Goal: Task Accomplishment & Management: Manage account settings

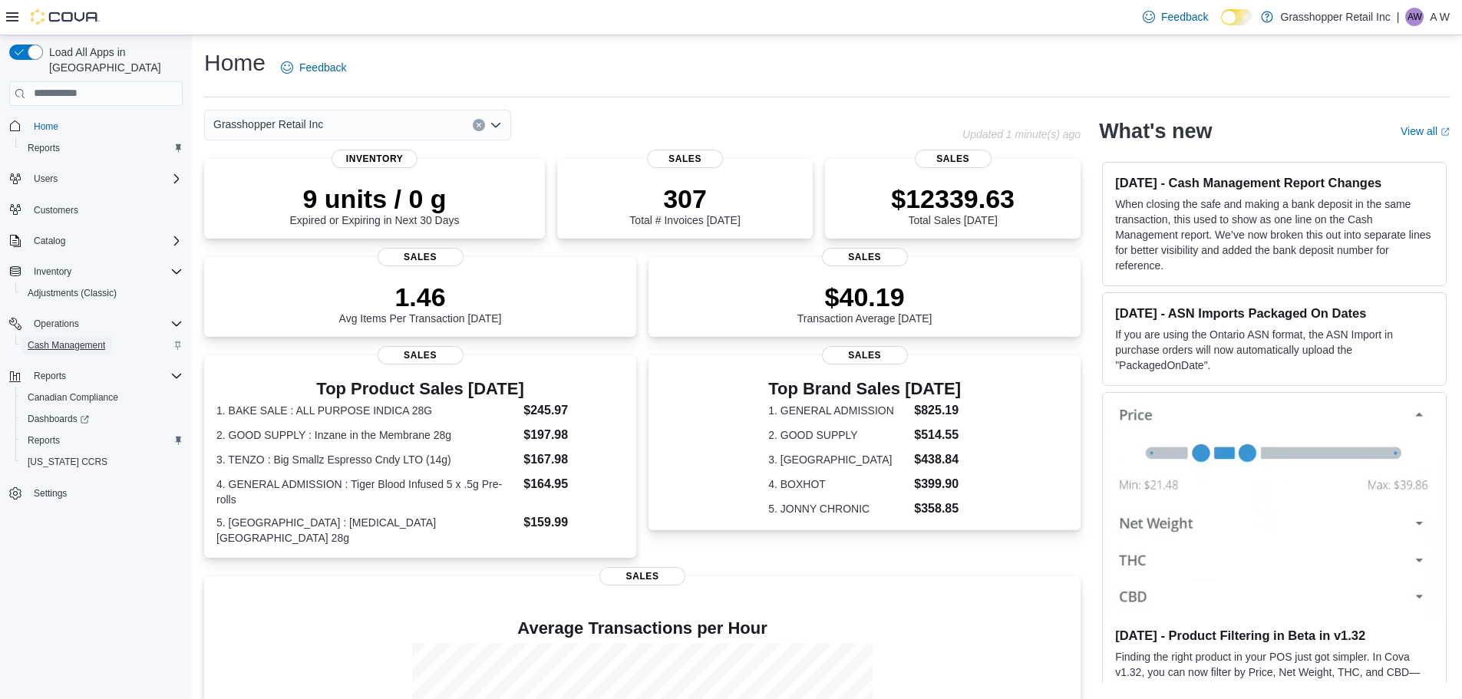
click at [95, 336] on span "Cash Management" at bounding box center [67, 345] width 78 height 18
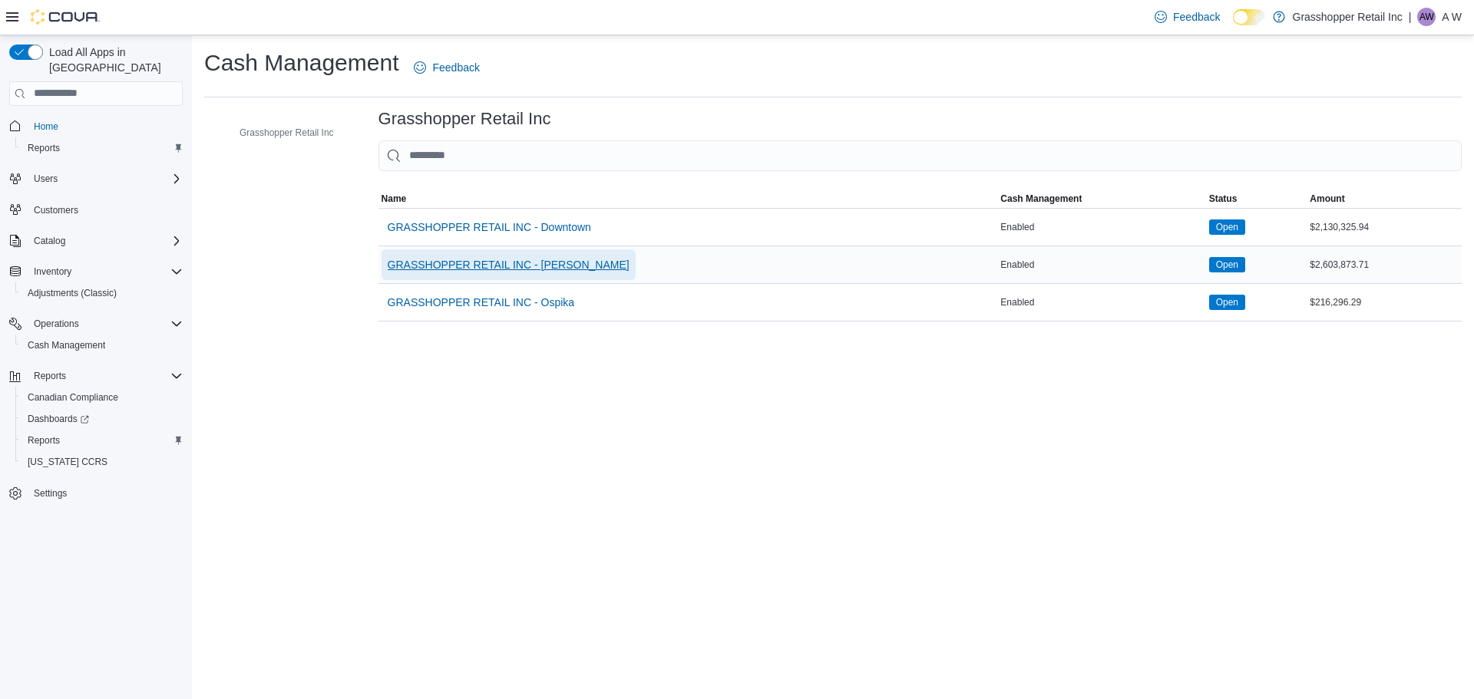
click at [522, 270] on span "GRASSHOPPER RETAIL INC - [PERSON_NAME]" at bounding box center [509, 264] width 242 height 15
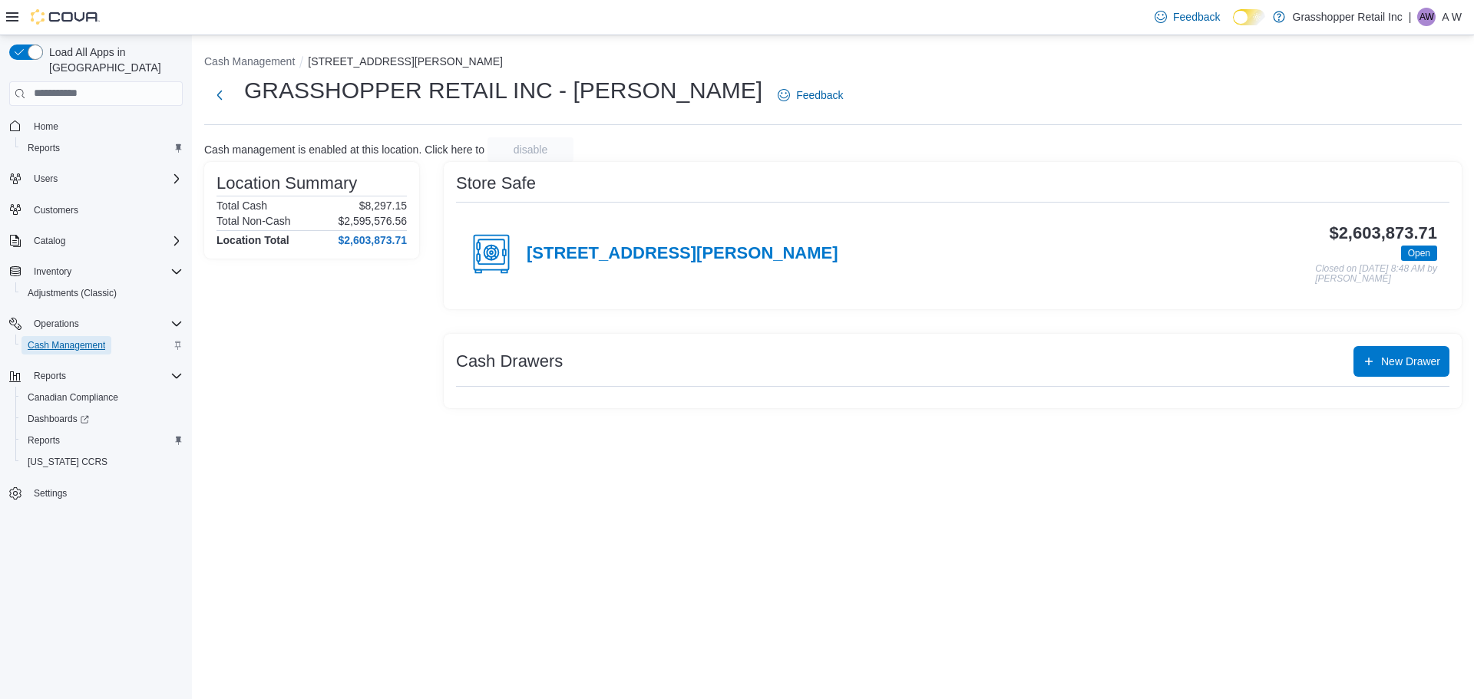
click at [74, 339] on span "Cash Management" at bounding box center [67, 345] width 78 height 12
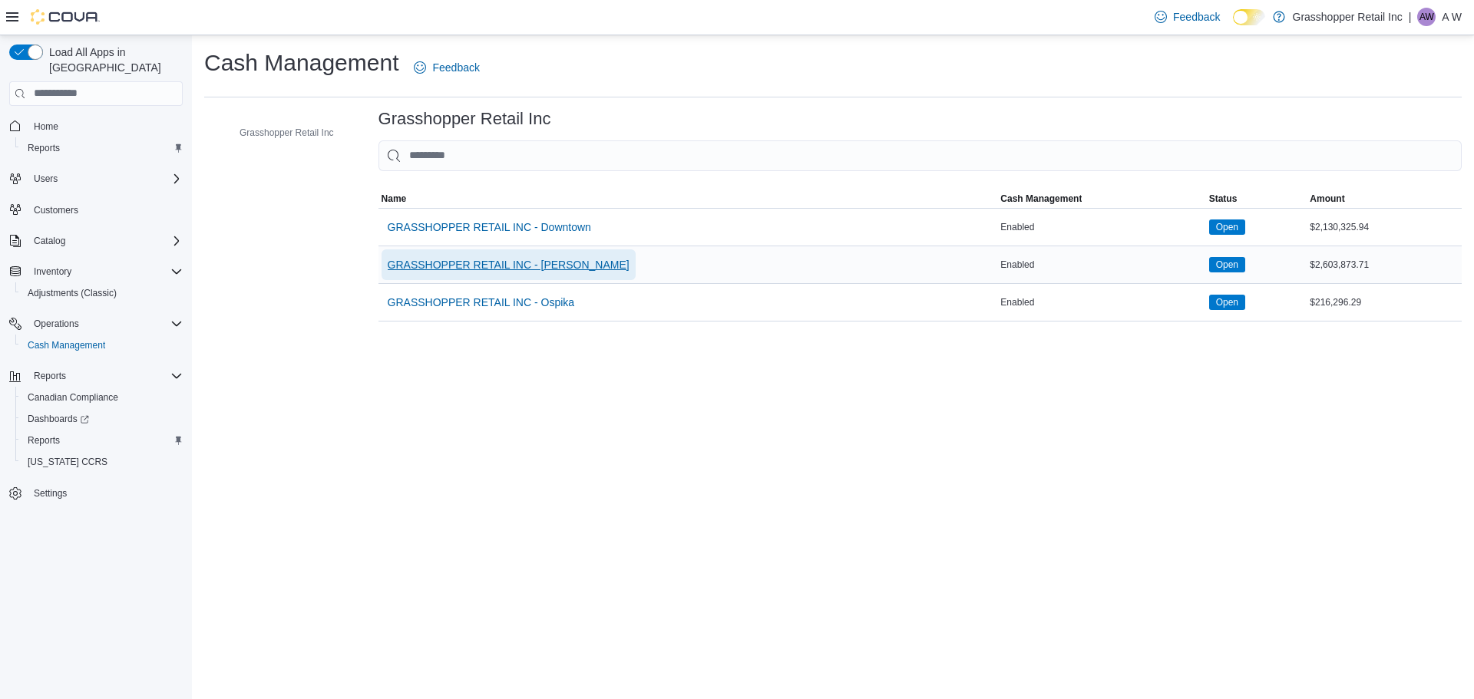
click at [460, 257] on span "GRASSHOPPER RETAIL INC - Hart" at bounding box center [509, 264] width 242 height 15
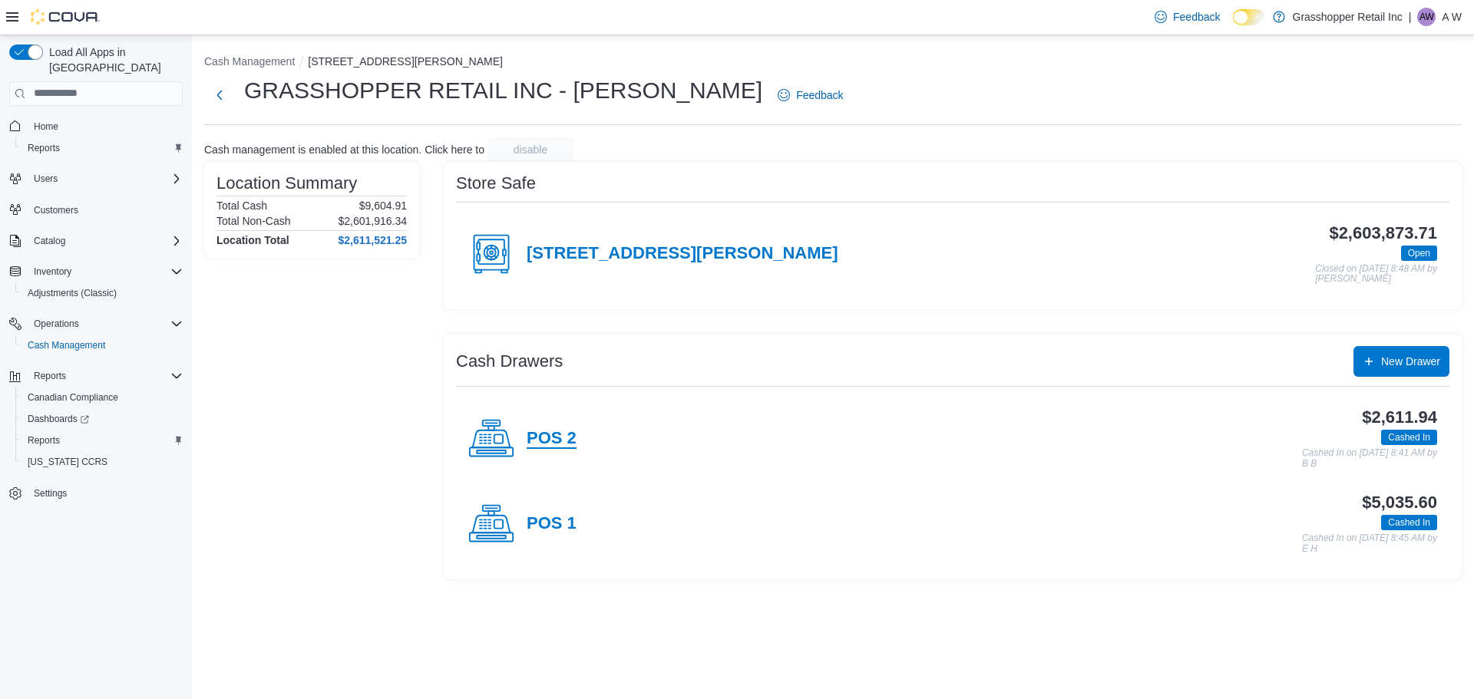
click at [560, 437] on h4 "POS 2" at bounding box center [552, 439] width 50 height 20
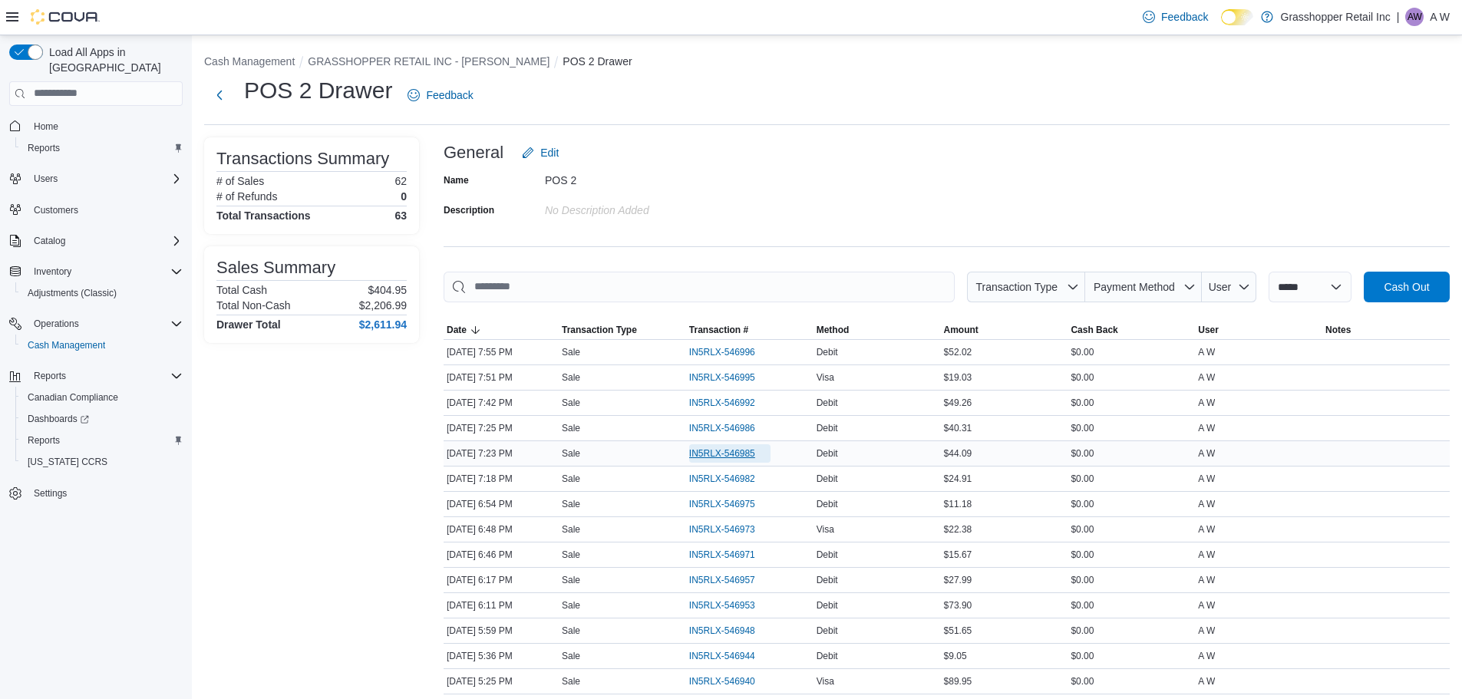
click at [722, 452] on span "IN5RLX-546985" at bounding box center [722, 454] width 66 height 12
click at [727, 451] on span "IN5RLX-546985" at bounding box center [722, 454] width 66 height 12
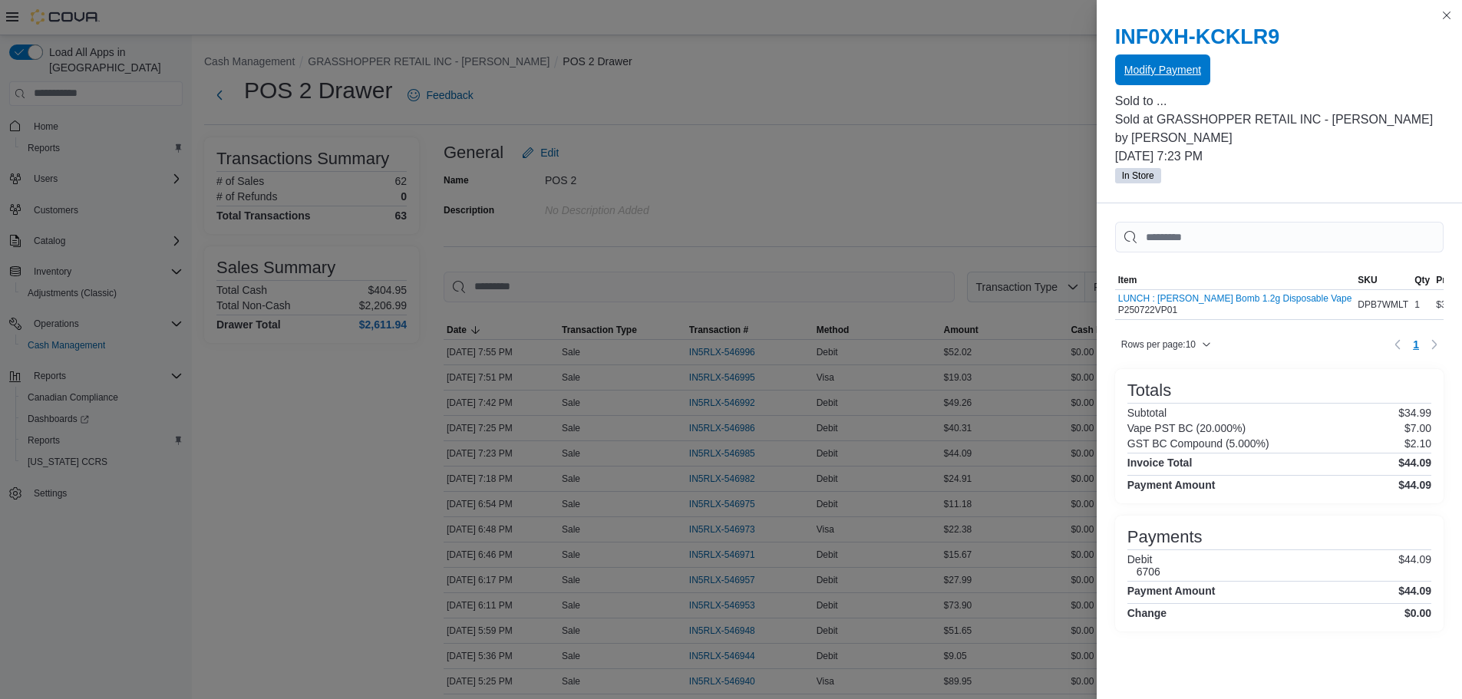
click at [1151, 73] on span "Modify Payment" at bounding box center [1163, 69] width 77 height 15
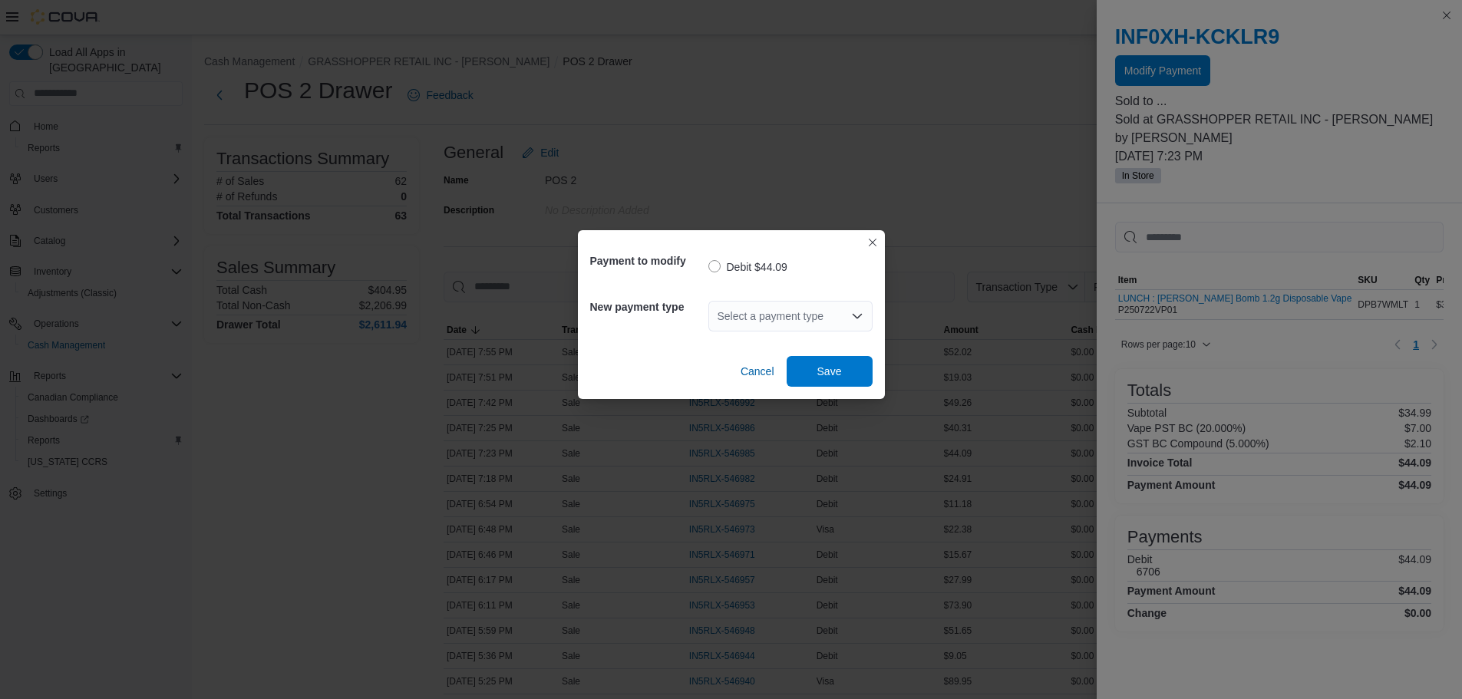
click at [788, 319] on div "Select a payment type" at bounding box center [791, 316] width 164 height 31
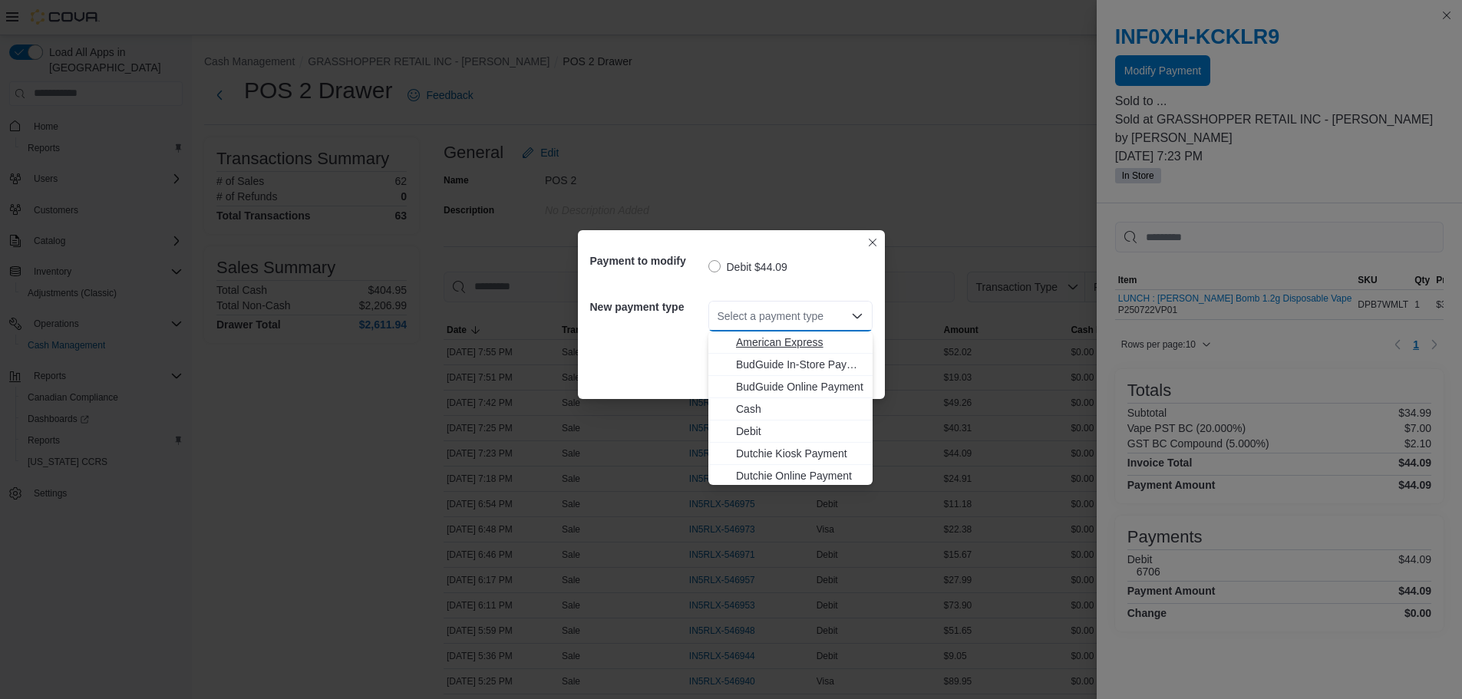
scroll to position [114, 0]
drag, startPoint x: 758, startPoint y: 469, endPoint x: 850, endPoint y: 381, distance: 127.0
click at [758, 470] on span "Visa" at bounding box center [799, 473] width 127 height 15
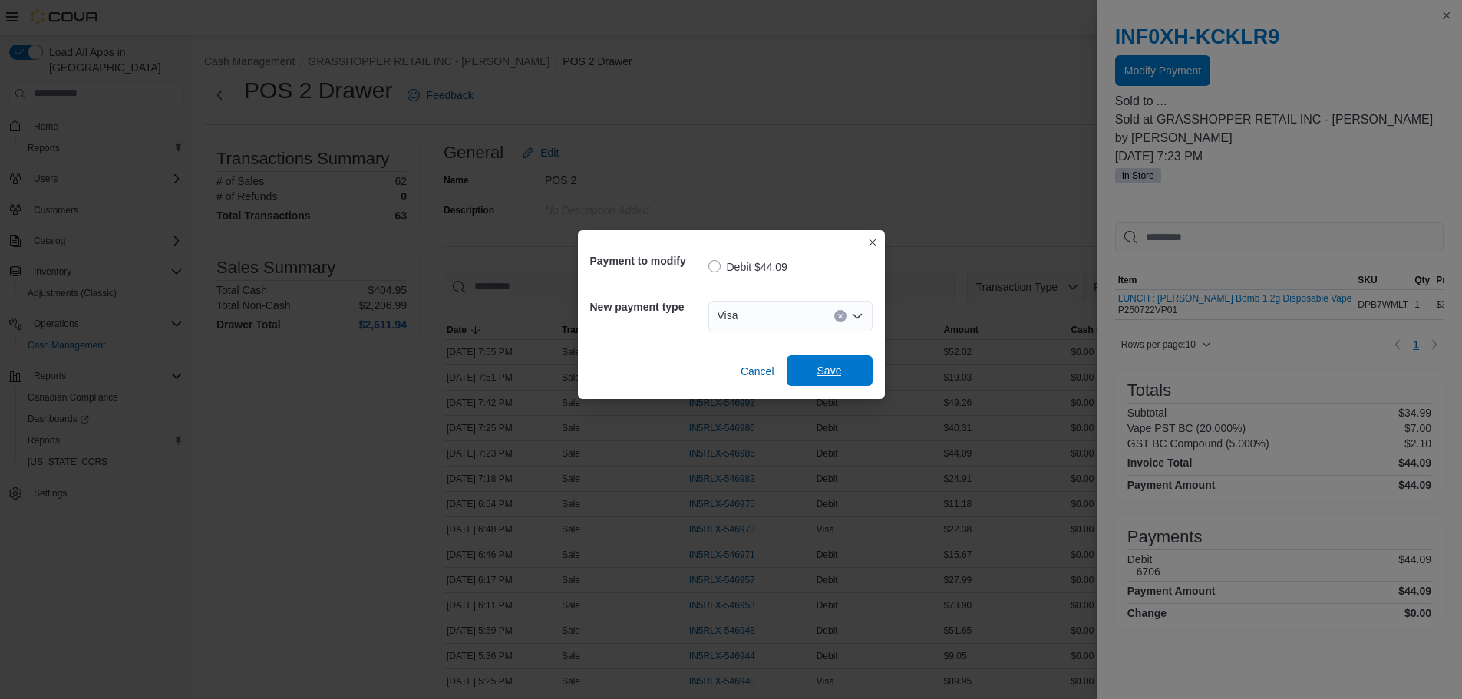
click at [840, 385] on span "Save" at bounding box center [830, 370] width 68 height 31
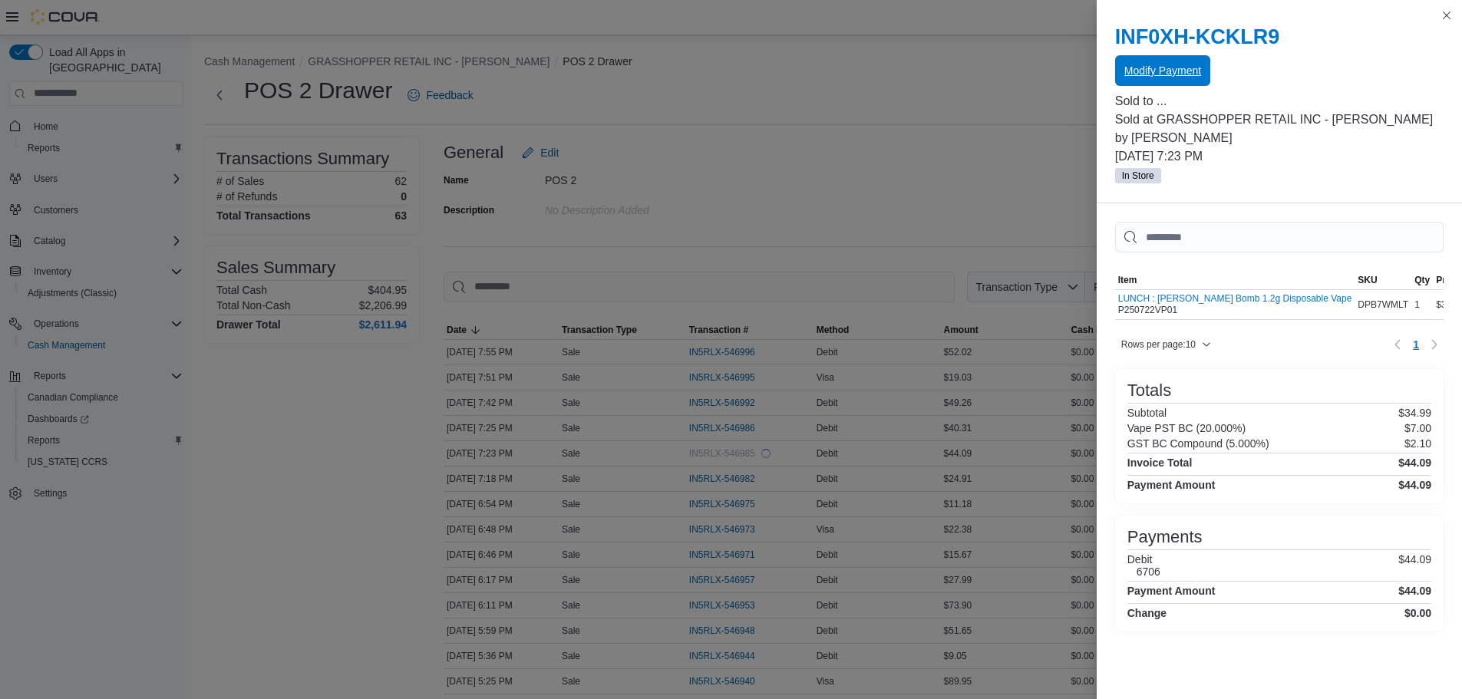
scroll to position [0, 0]
drag, startPoint x: 312, startPoint y: 467, endPoint x: 243, endPoint y: 373, distance: 117.4
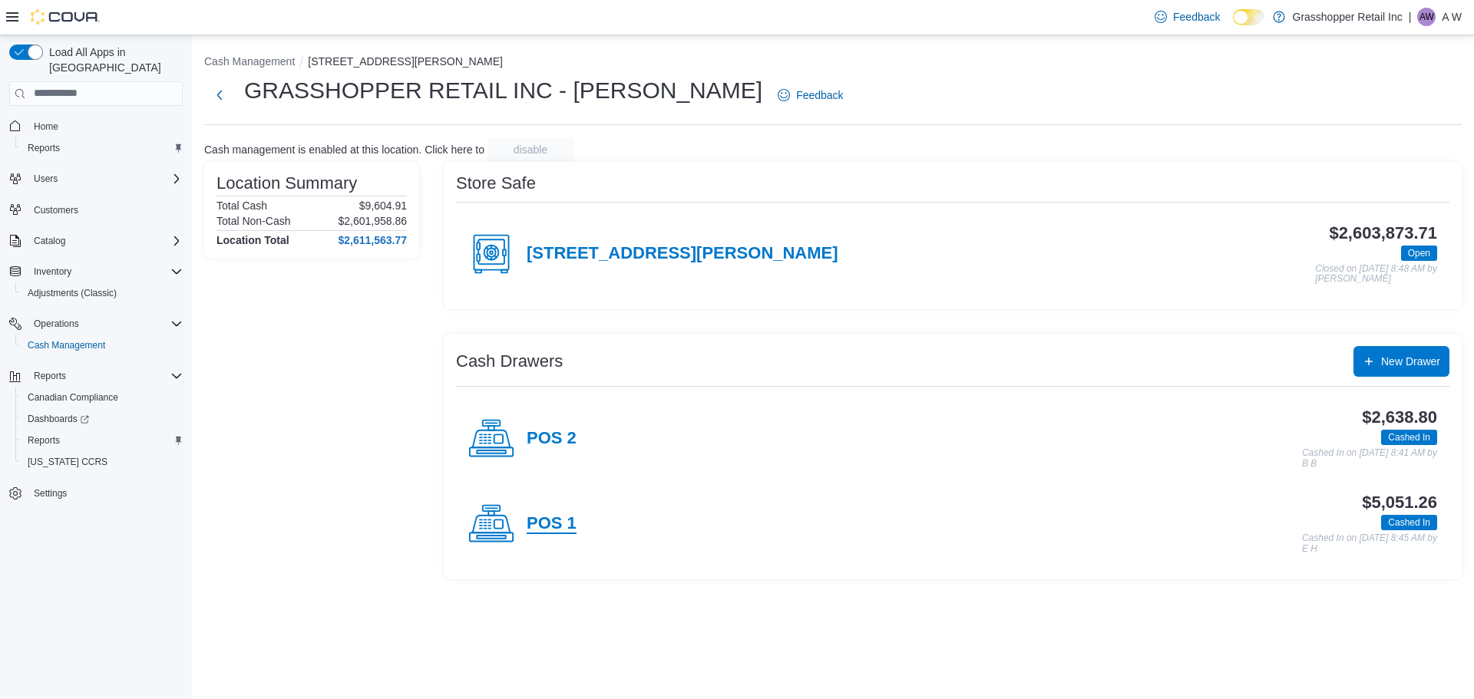
click at [554, 520] on h4 "POS 1" at bounding box center [552, 524] width 50 height 20
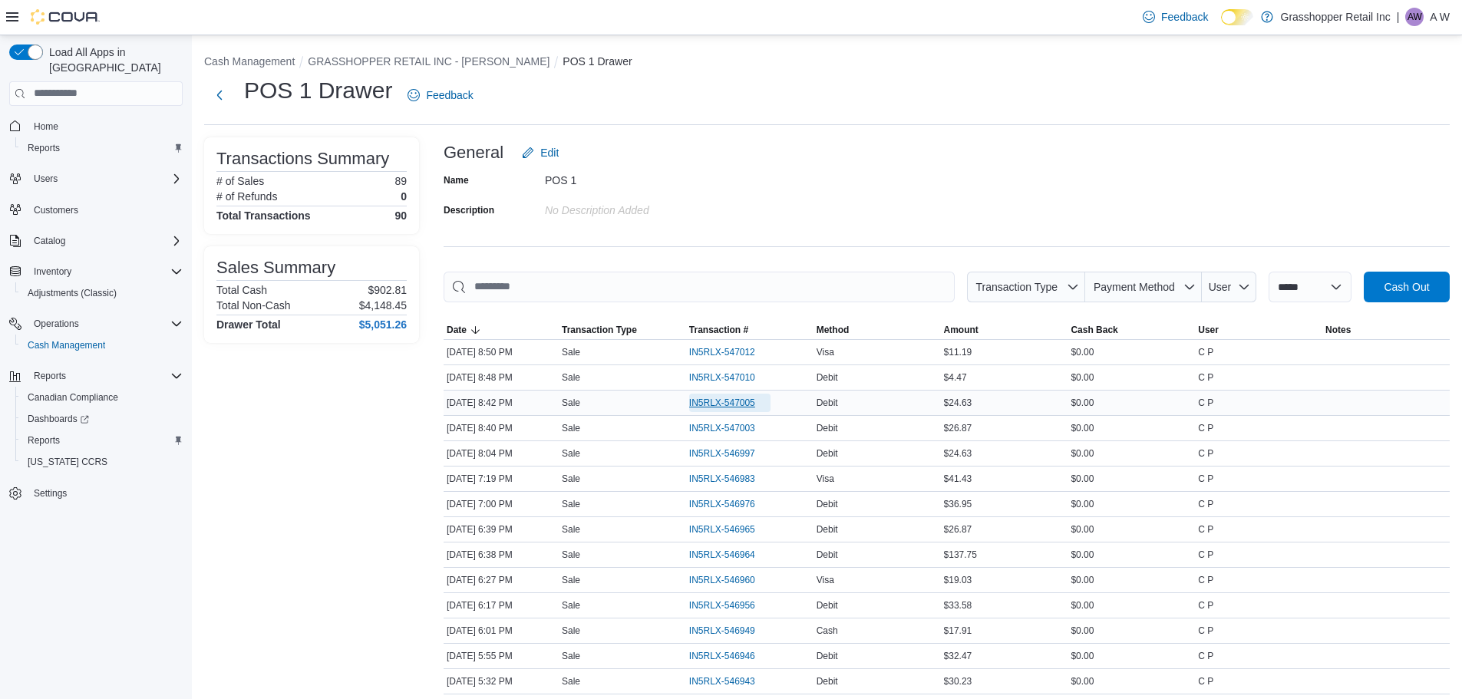
click at [723, 406] on span "IN5RLX-547005" at bounding box center [722, 403] width 66 height 12
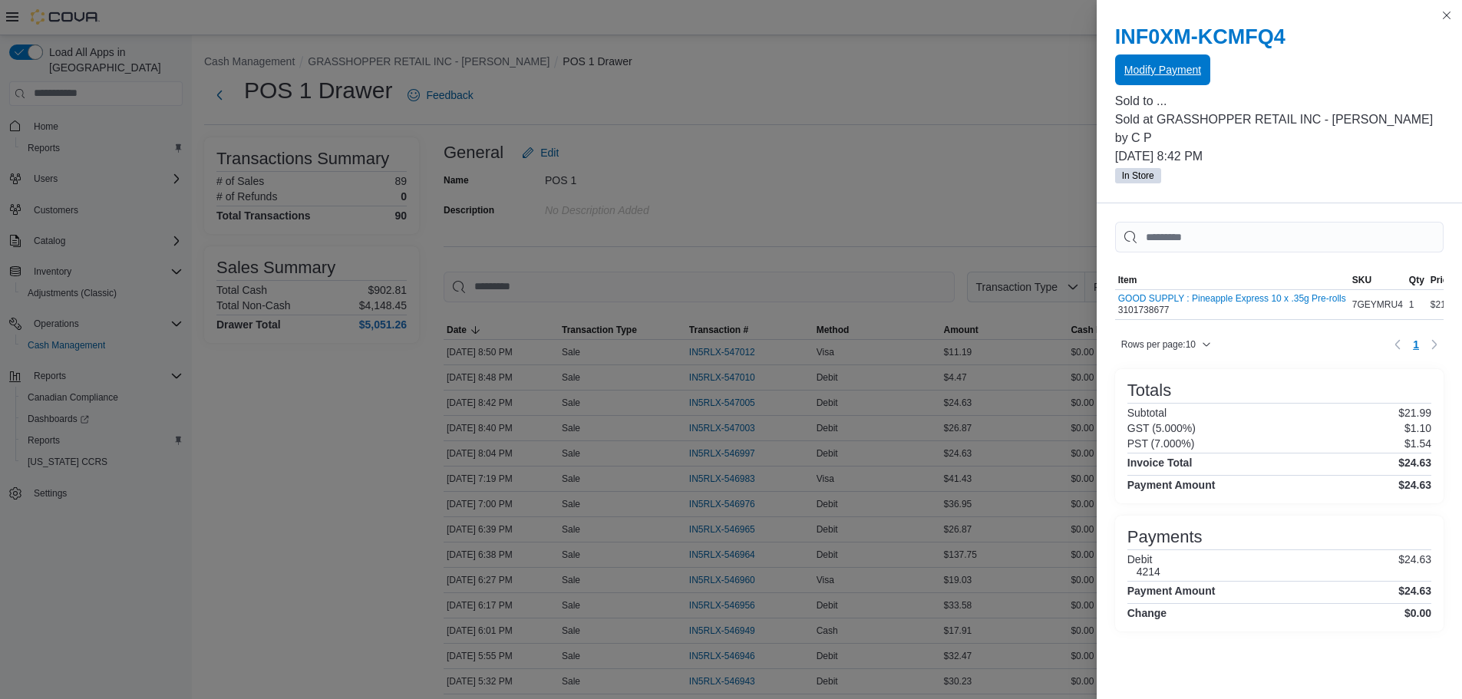
click at [1153, 74] on span "Modify Payment" at bounding box center [1163, 69] width 77 height 15
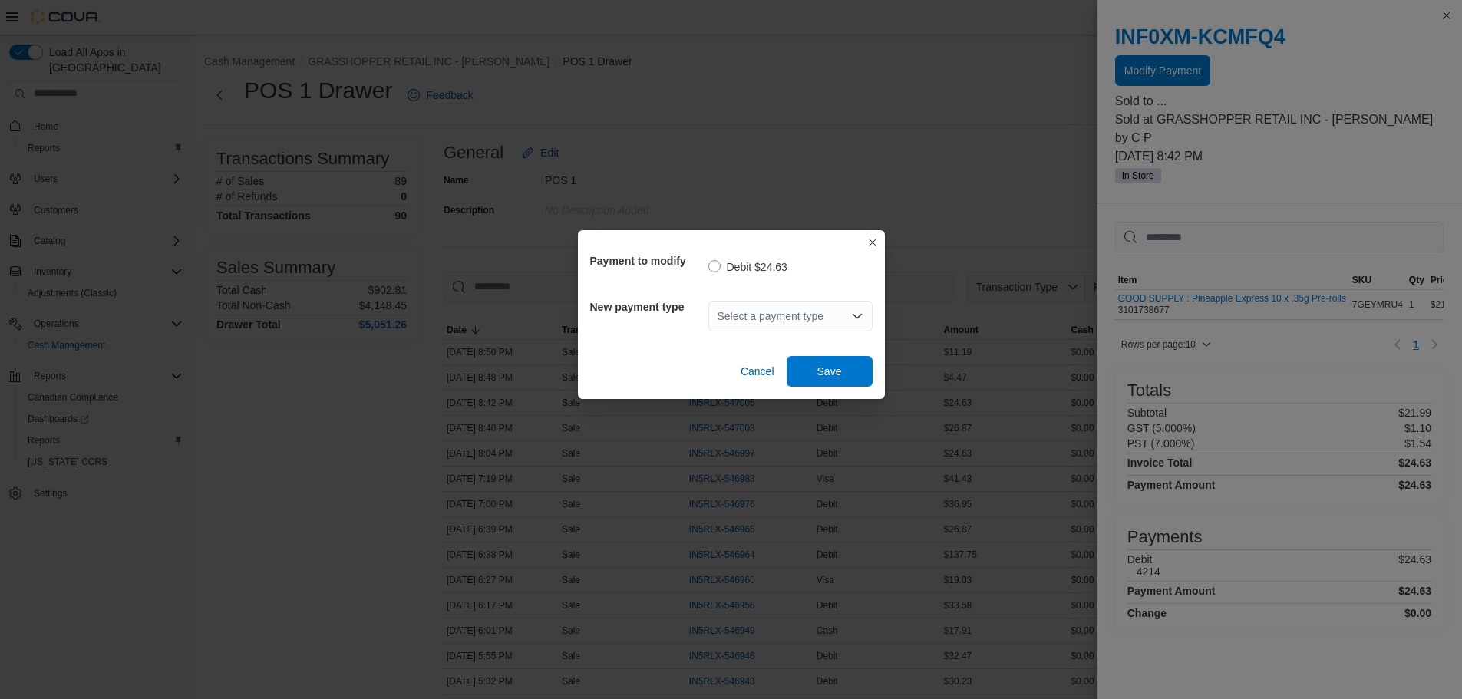
click at [779, 325] on div "Select a payment type" at bounding box center [791, 316] width 164 height 31
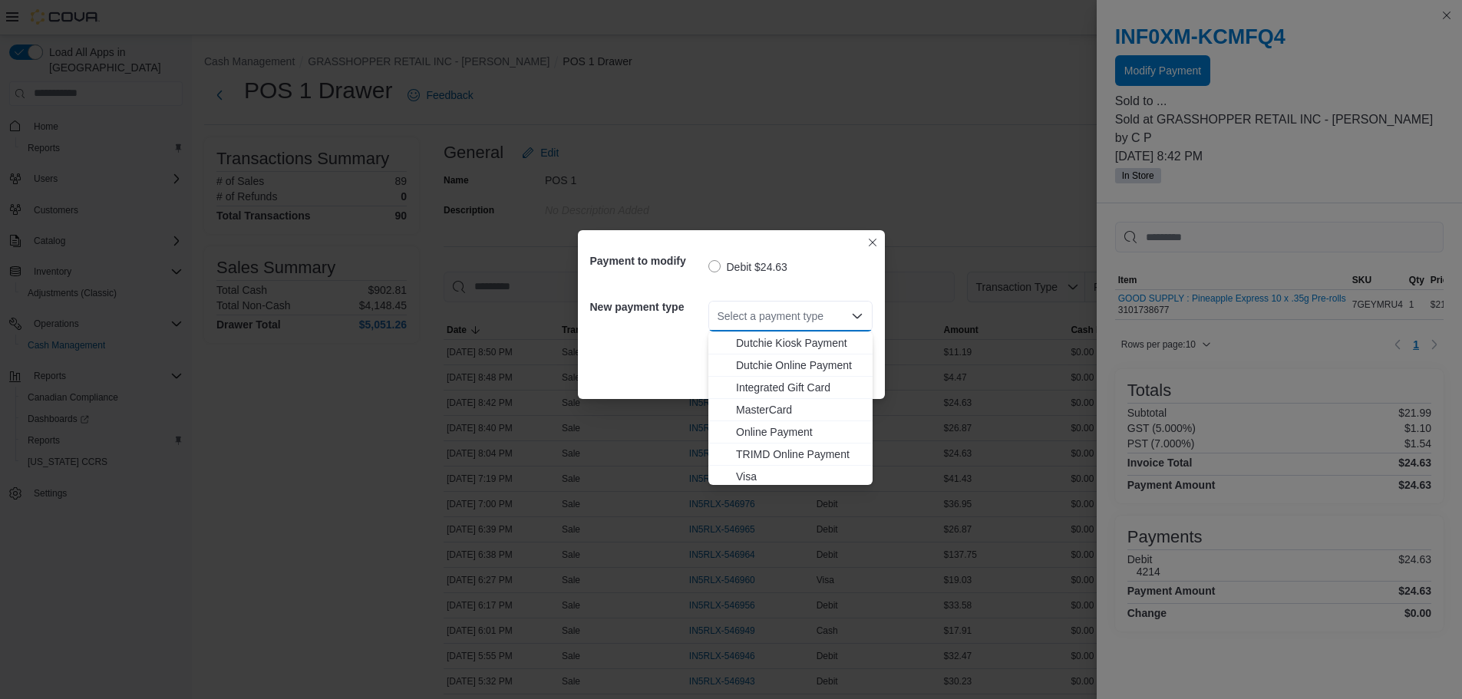
scroll to position [114, 0]
drag, startPoint x: 756, startPoint y: 470, endPoint x: 804, endPoint y: 398, distance: 85.8
click at [755, 470] on span "Visa" at bounding box center [799, 473] width 127 height 15
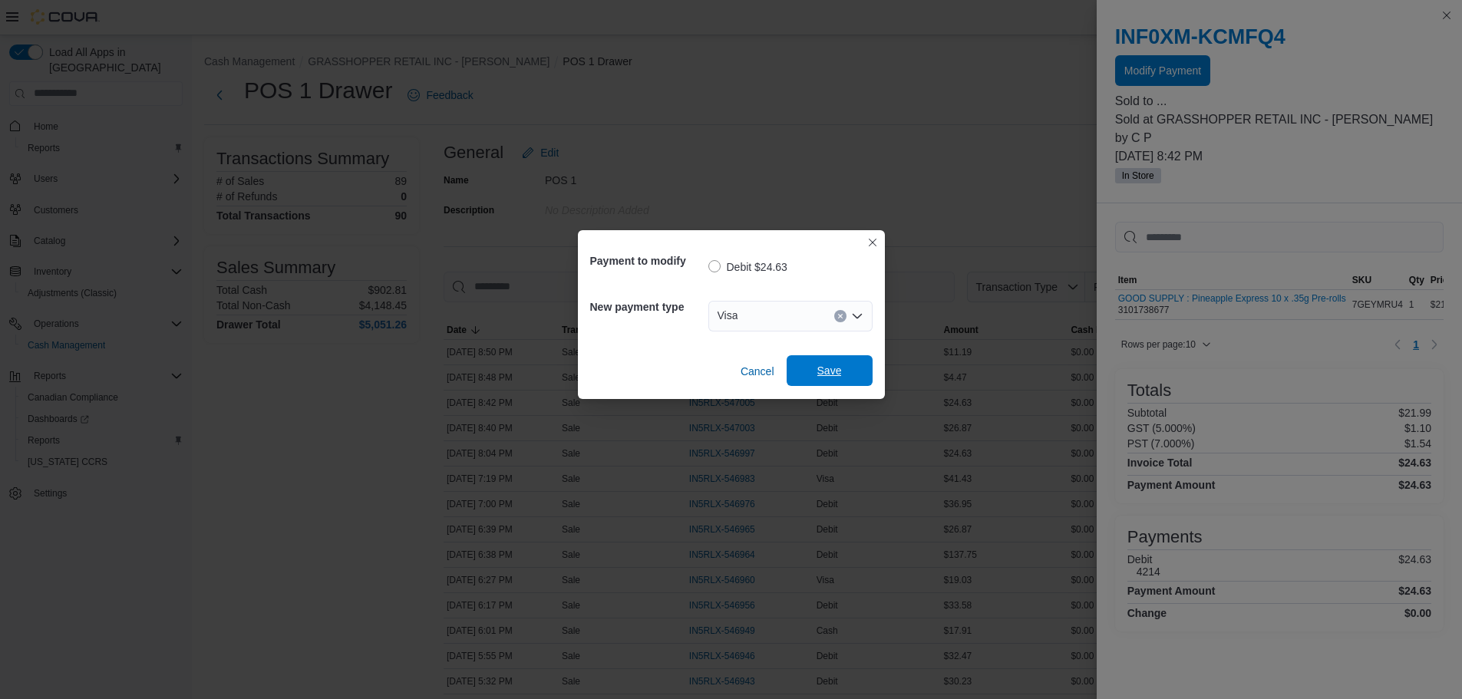
click at [830, 369] on span "Save" at bounding box center [830, 370] width 25 height 15
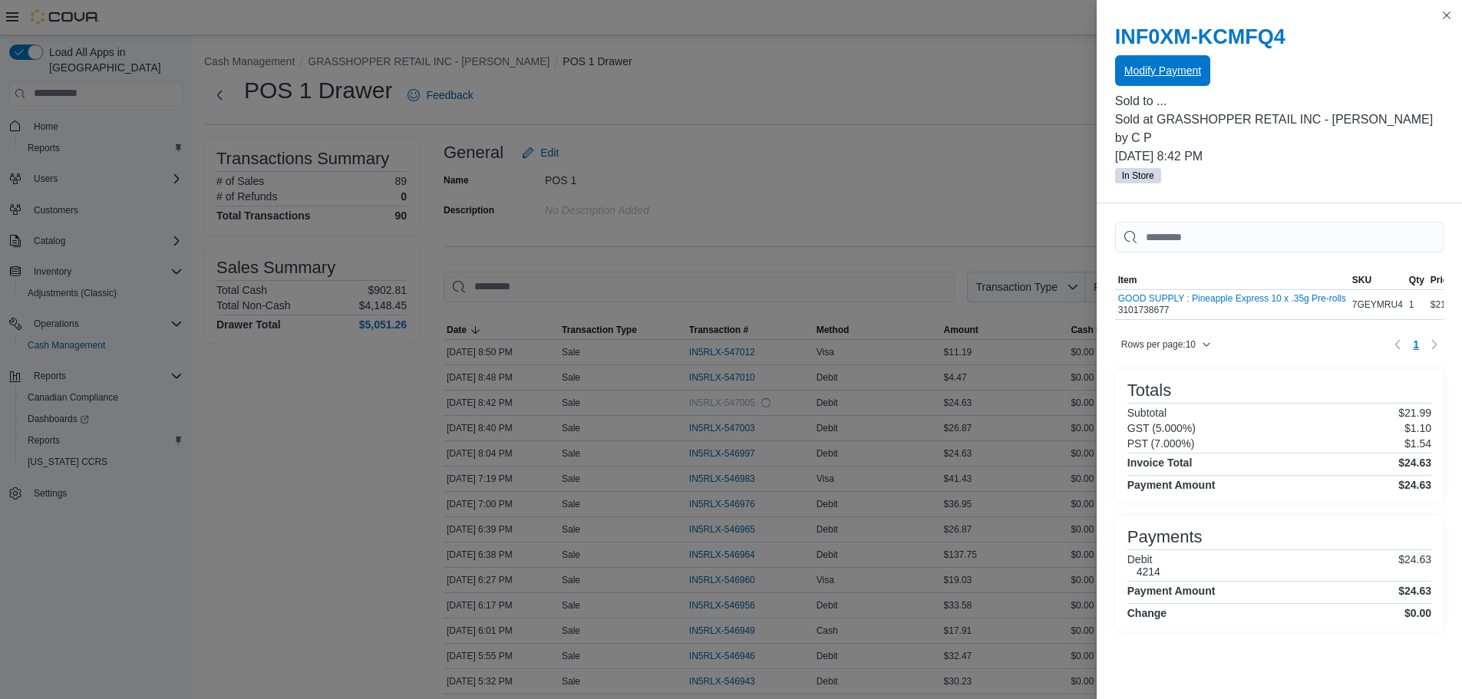
scroll to position [0, 0]
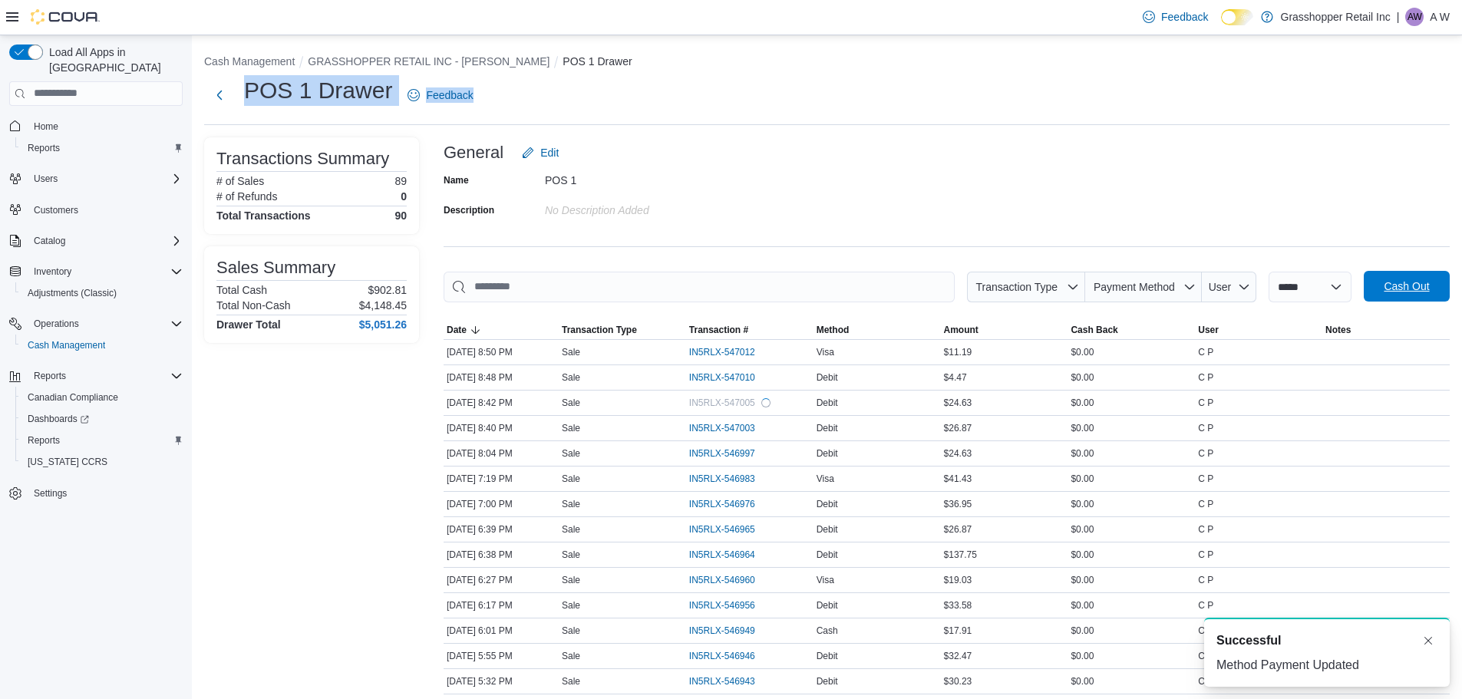
click at [1418, 296] on span "Cash Out" at bounding box center [1407, 286] width 68 height 31
